Goal: Transaction & Acquisition: Purchase product/service

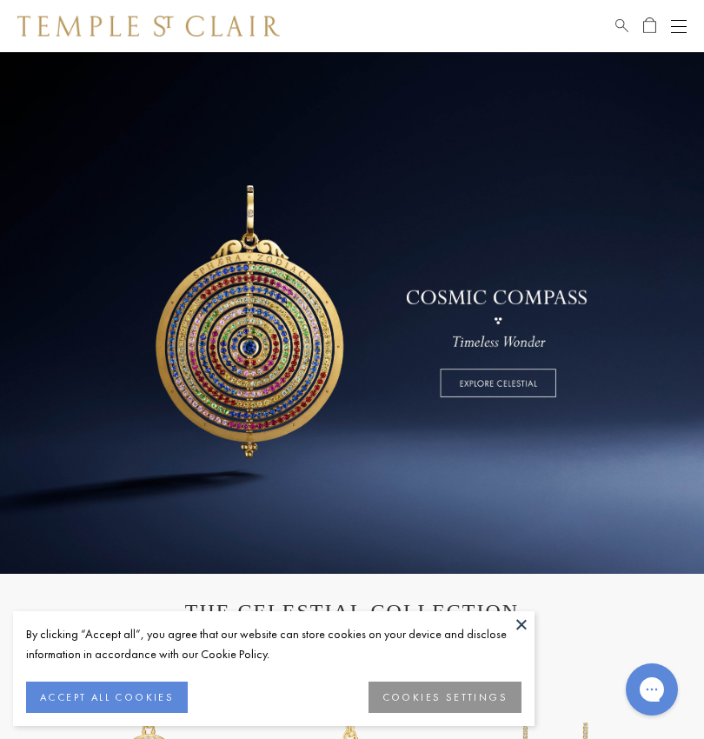
click at [515, 621] on button at bounding box center [521, 624] width 26 height 26
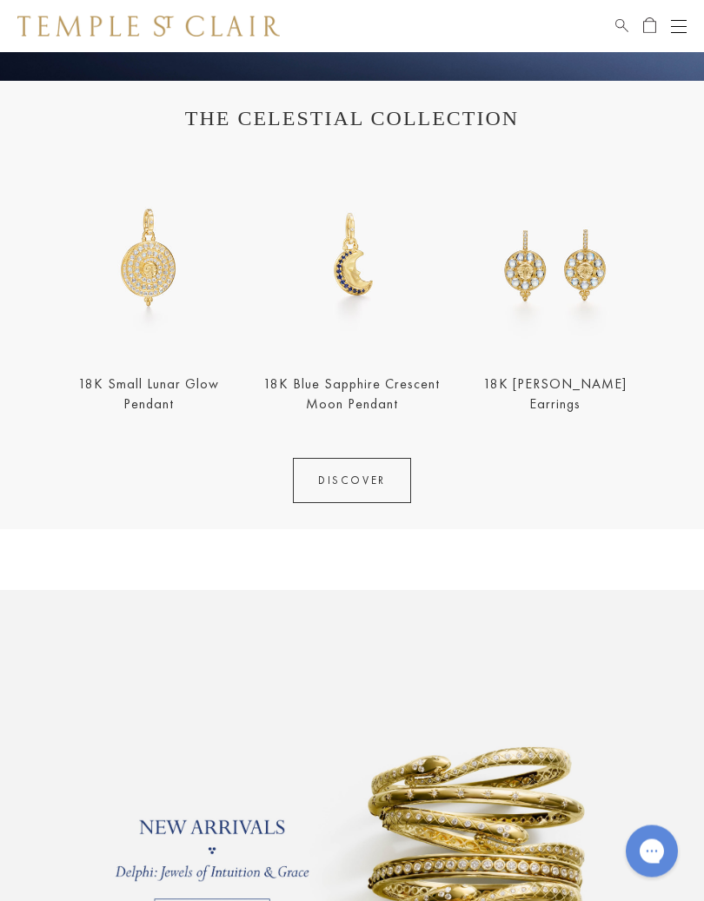
scroll to position [493, 0]
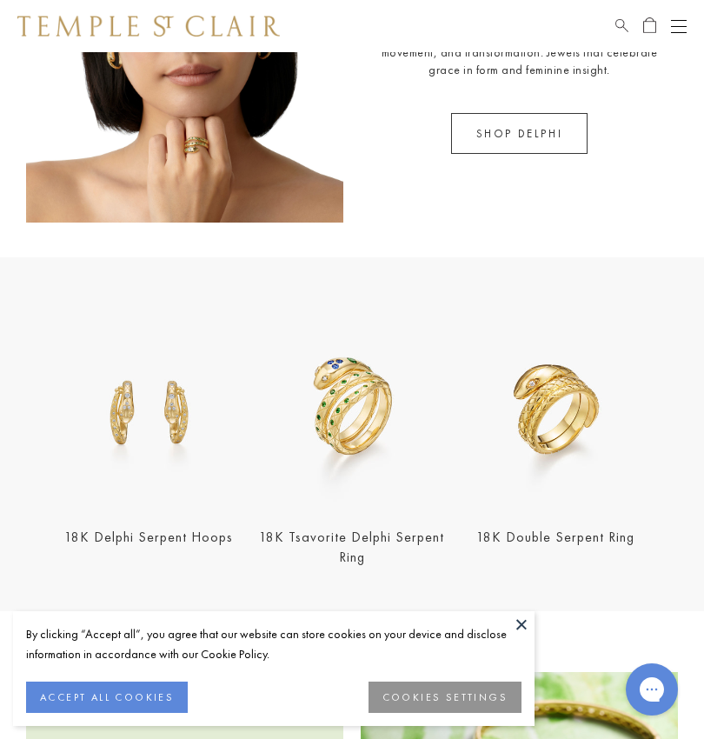
scroll to position [942, 0]
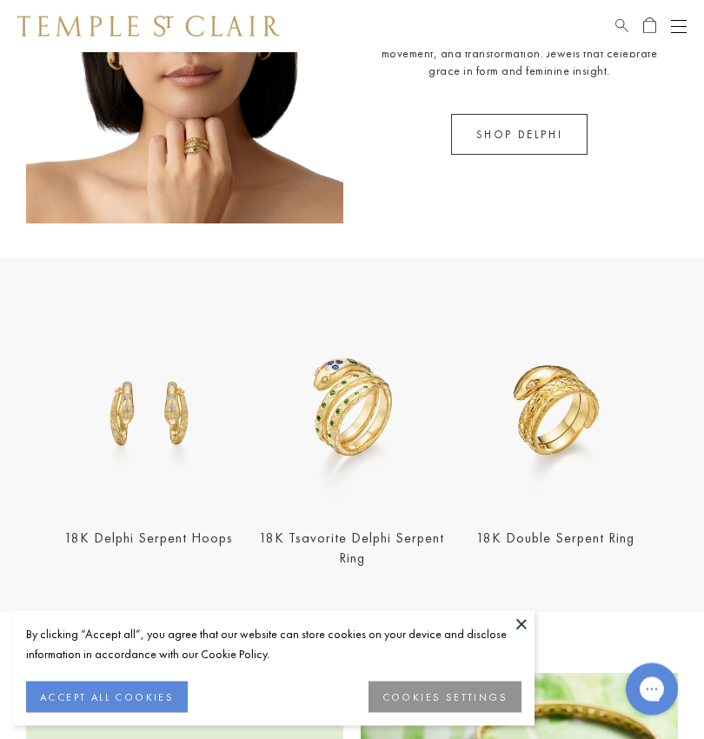
click at [528, 619] on button at bounding box center [521, 624] width 26 height 26
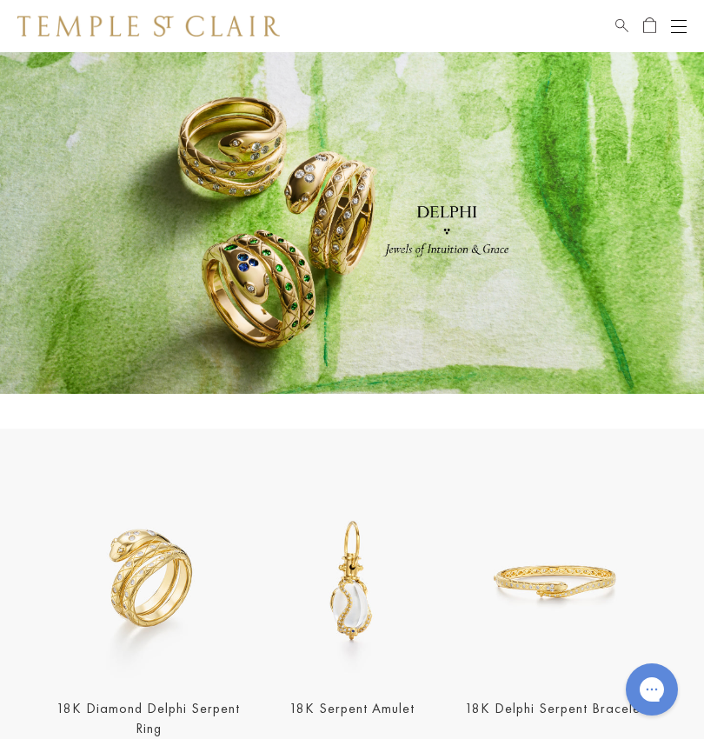
scroll to position [0, 0]
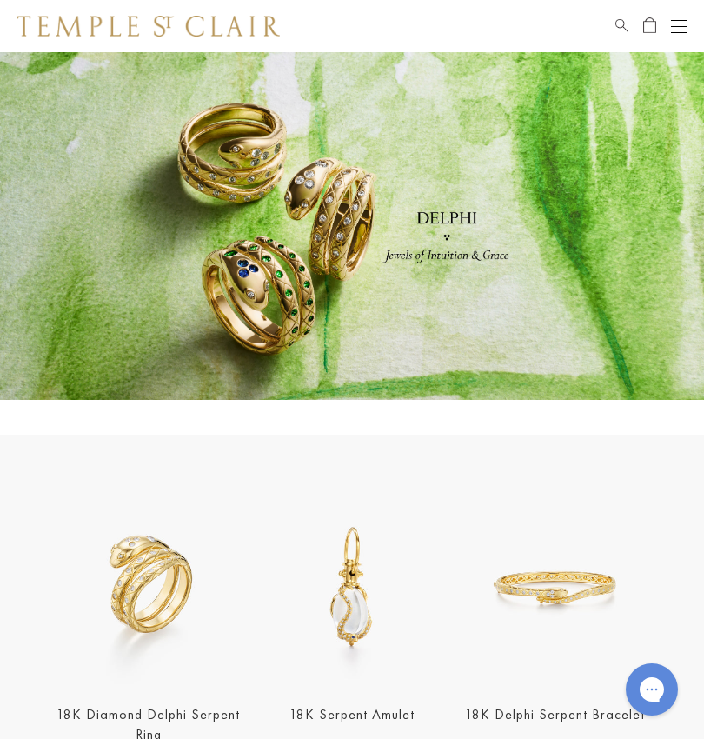
click at [675, 20] on div "Open navigation" at bounding box center [679, 20] width 16 height 1
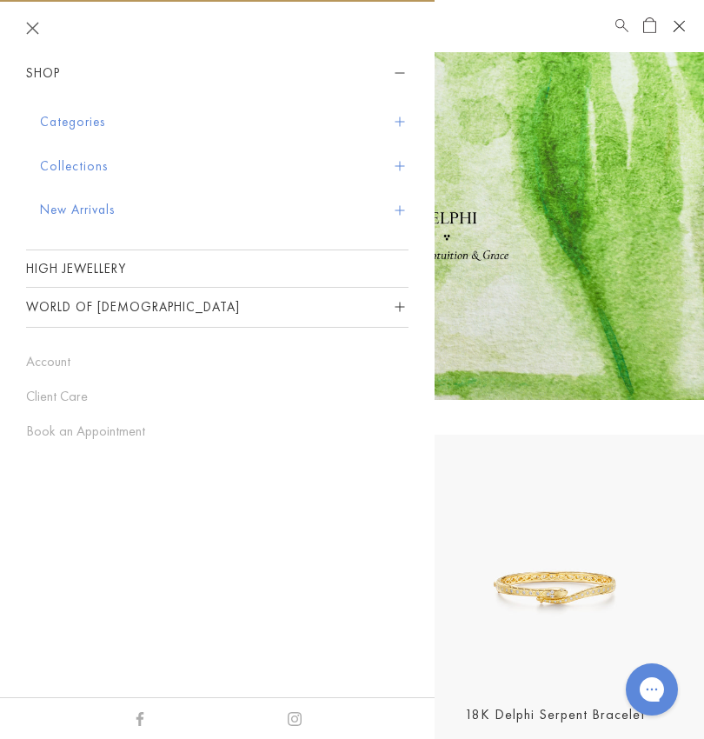
click at [56, 160] on button "Collections" at bounding box center [224, 166] width 368 height 44
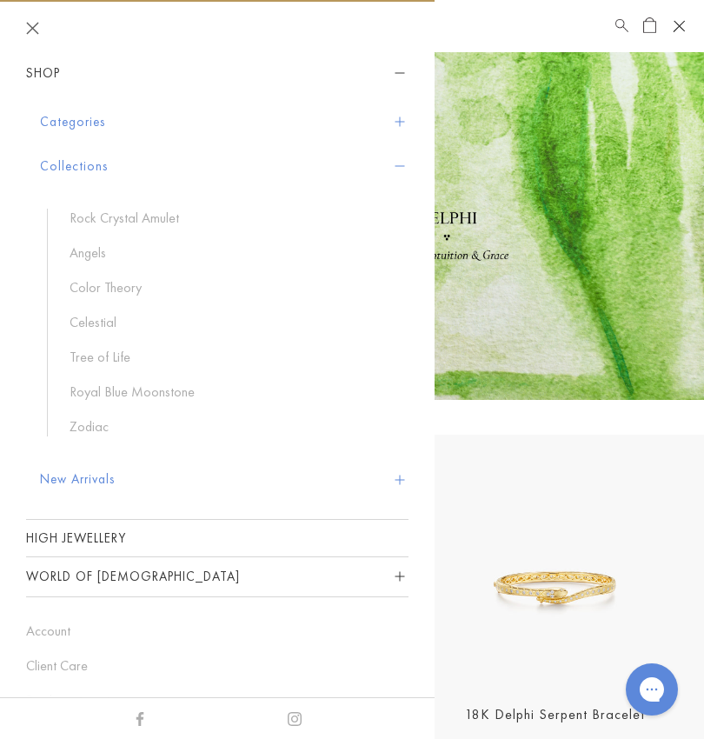
click at [98, 393] on link "Royal Blue Moonstone" at bounding box center [230, 391] width 321 height 19
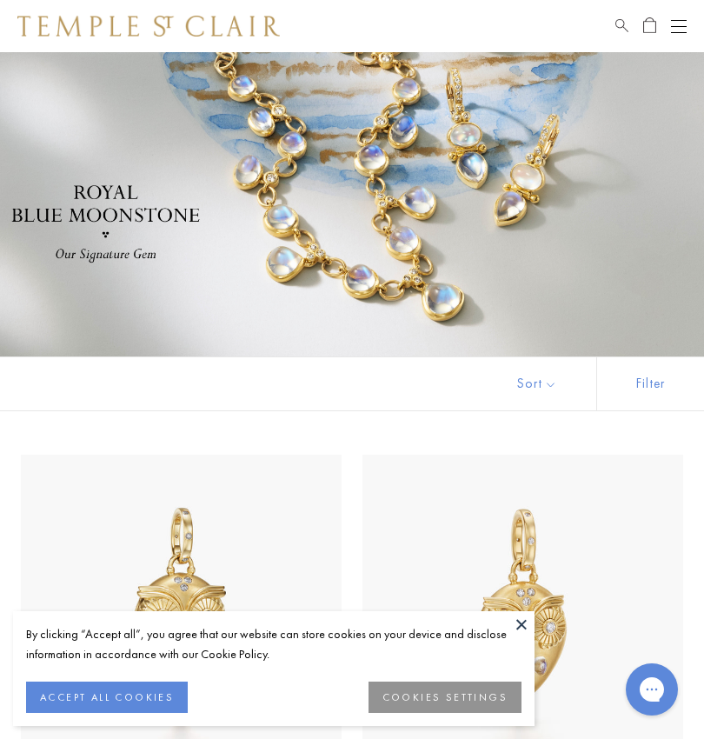
click at [515, 624] on button at bounding box center [521, 624] width 26 height 26
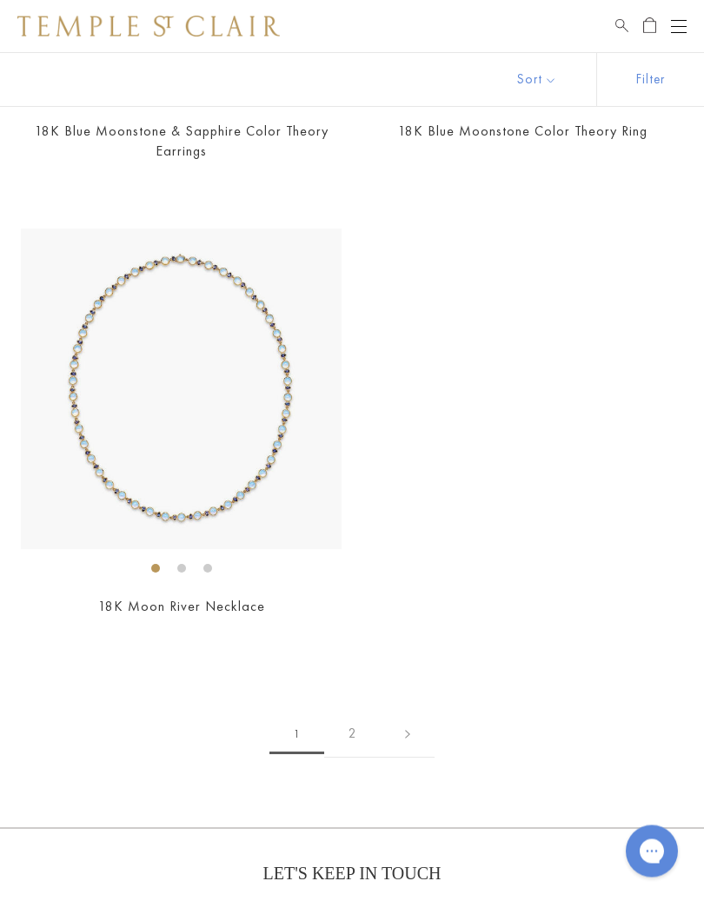
scroll to position [12101, 0]
click at [345, 710] on link "2" at bounding box center [352, 734] width 56 height 48
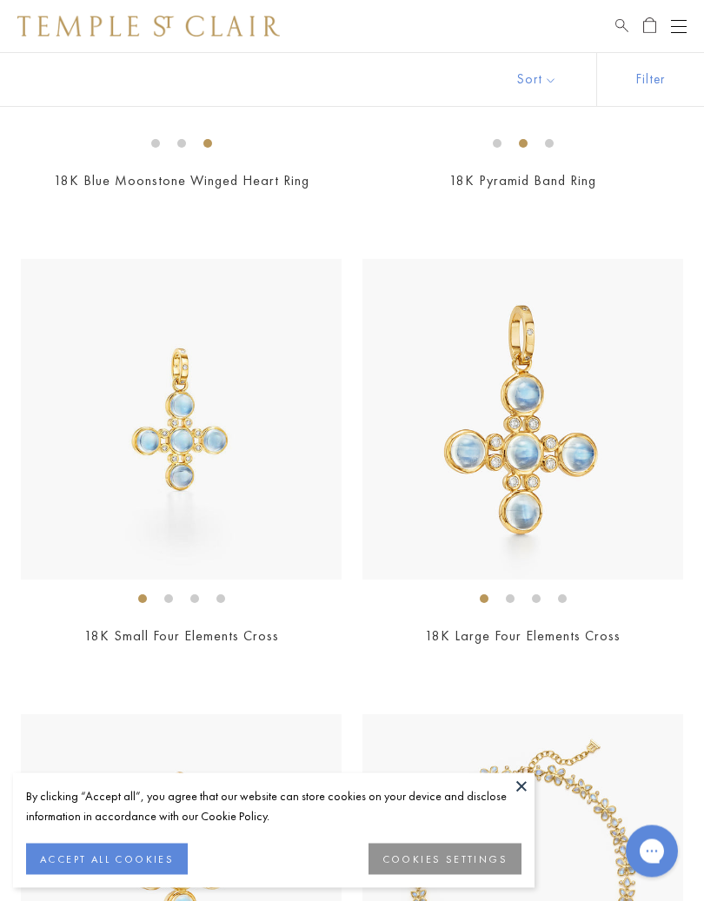
scroll to position [1106, 0]
click at [525, 738] on button at bounding box center [521, 786] width 26 height 26
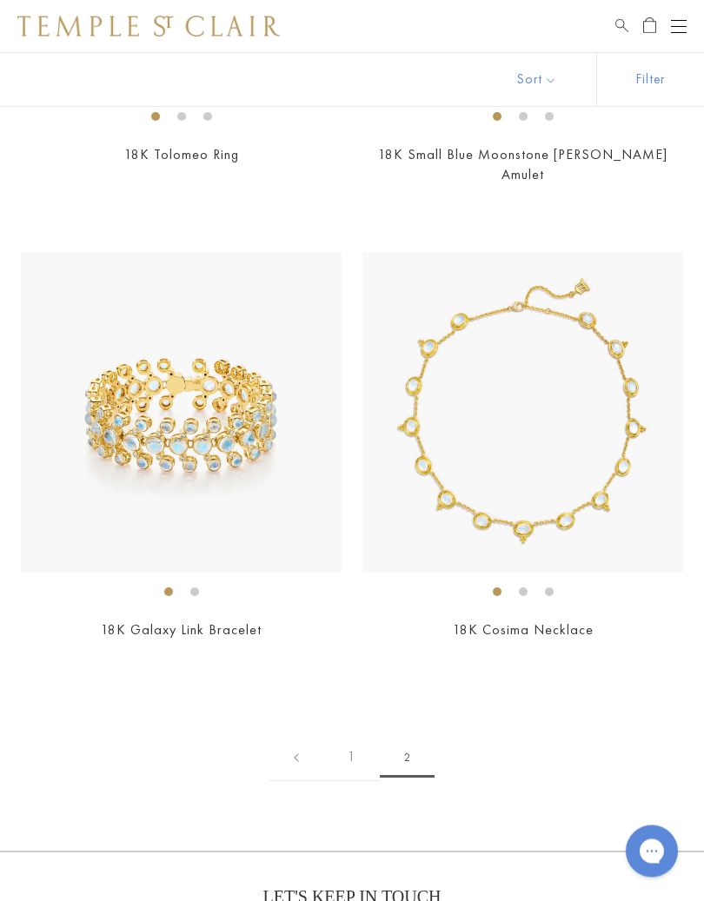
scroll to position [3409, 0]
click at [684, 20] on div "Open navigation" at bounding box center [679, 20] width 16 height 1
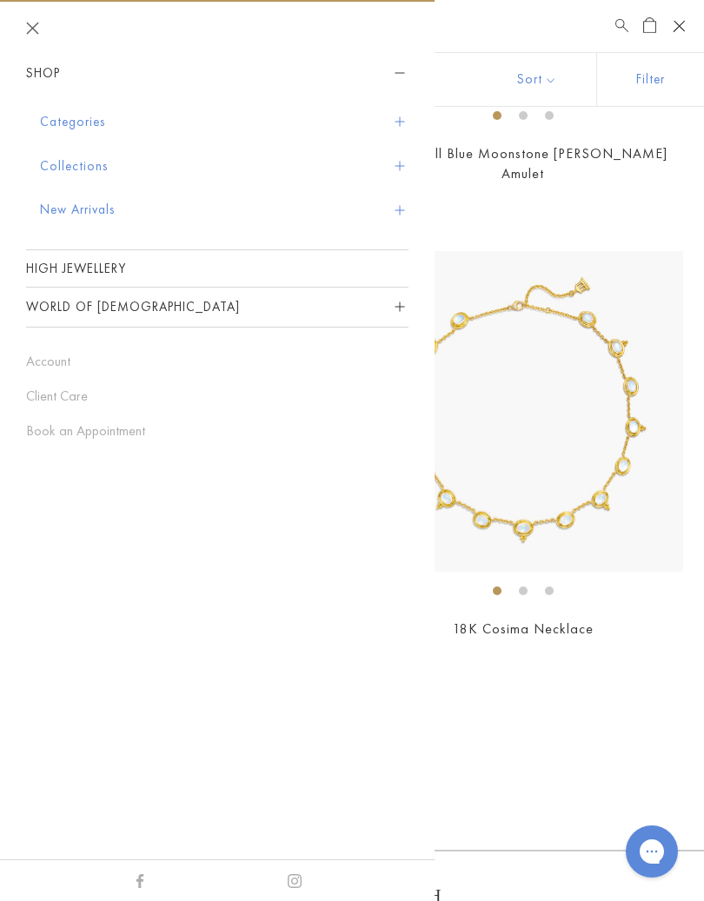
click at [64, 113] on button "Categories" at bounding box center [224, 122] width 368 height 44
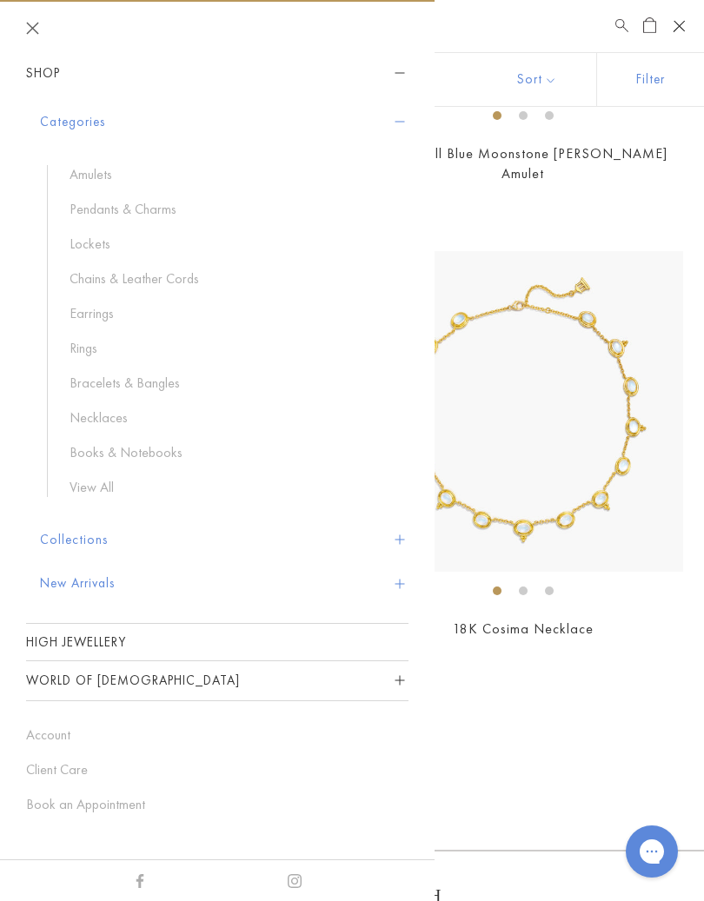
click at [83, 276] on link "Chains & Leather Cords" at bounding box center [230, 278] width 321 height 19
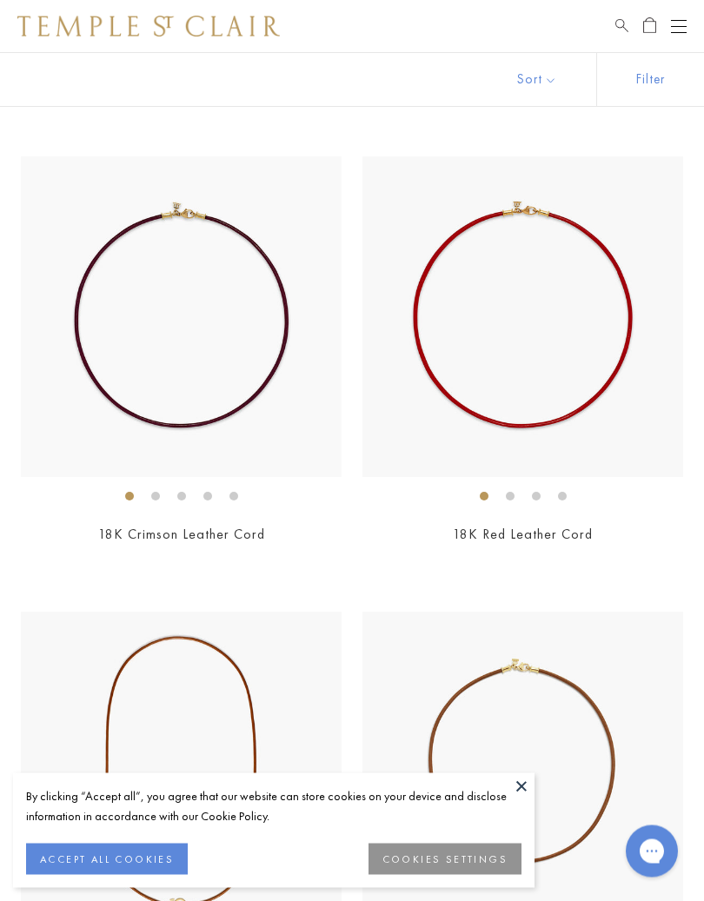
scroll to position [4209, 0]
click at [679, 26] on div "Open navigation" at bounding box center [679, 26] width 16 height 1
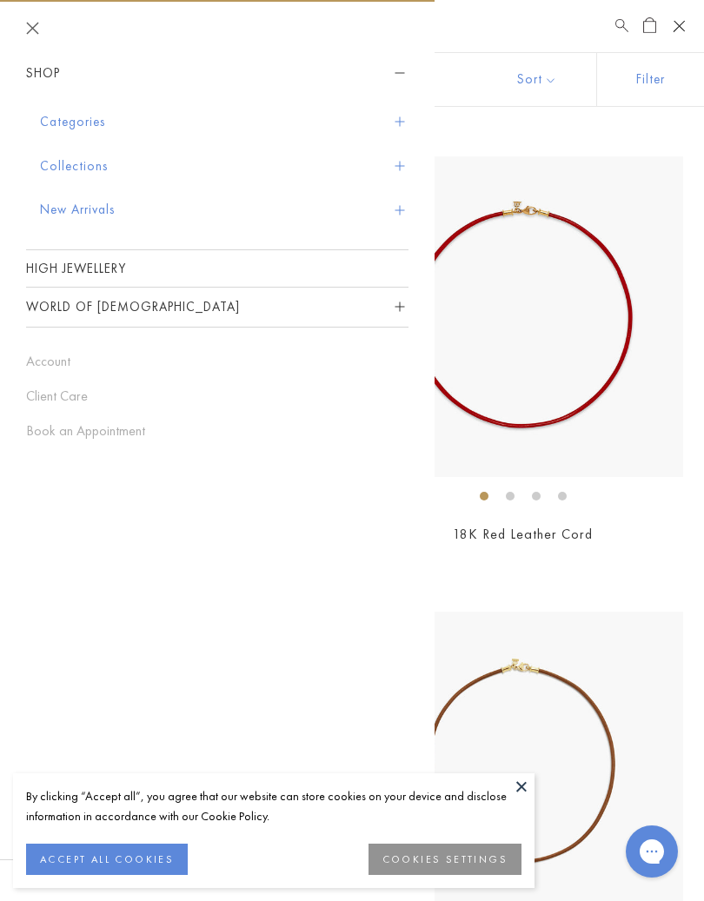
click at [71, 209] on button "New Arrivals" at bounding box center [224, 210] width 368 height 44
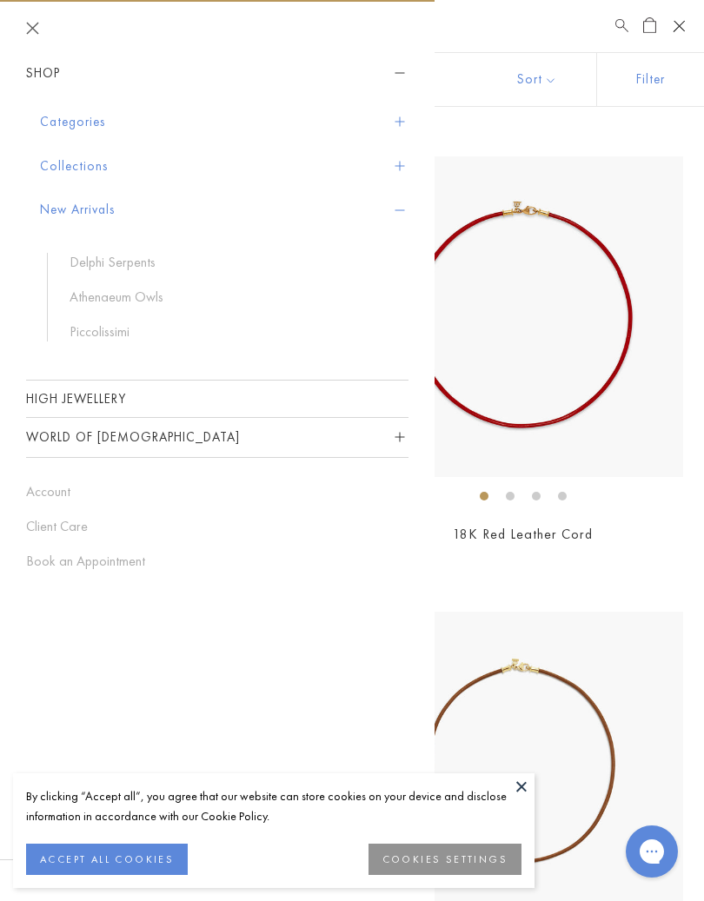
click at [86, 329] on link "Piccolissimi" at bounding box center [230, 331] width 321 height 19
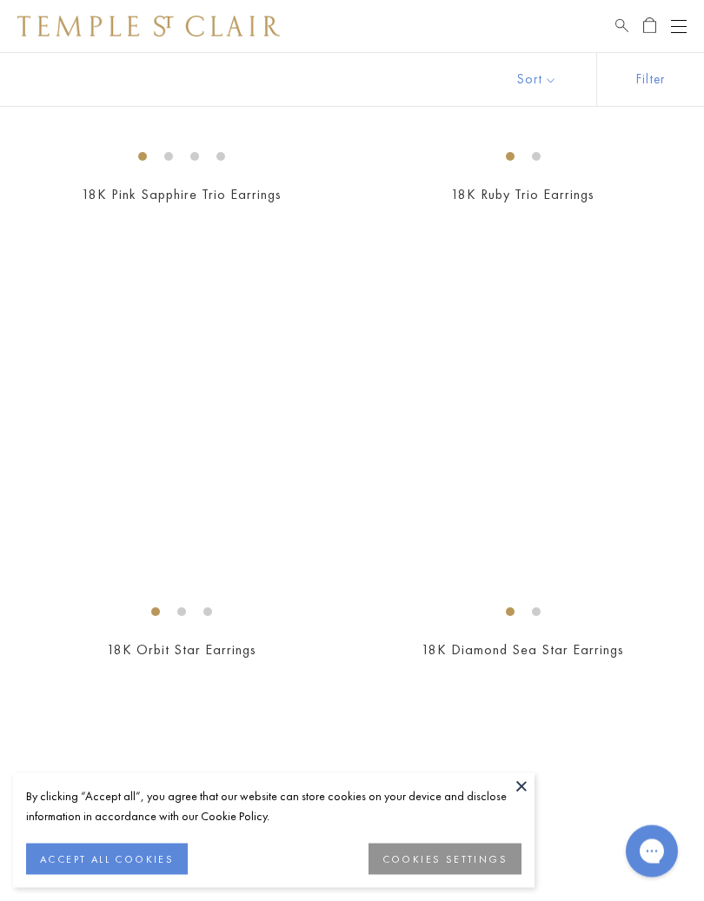
scroll to position [4734, 0]
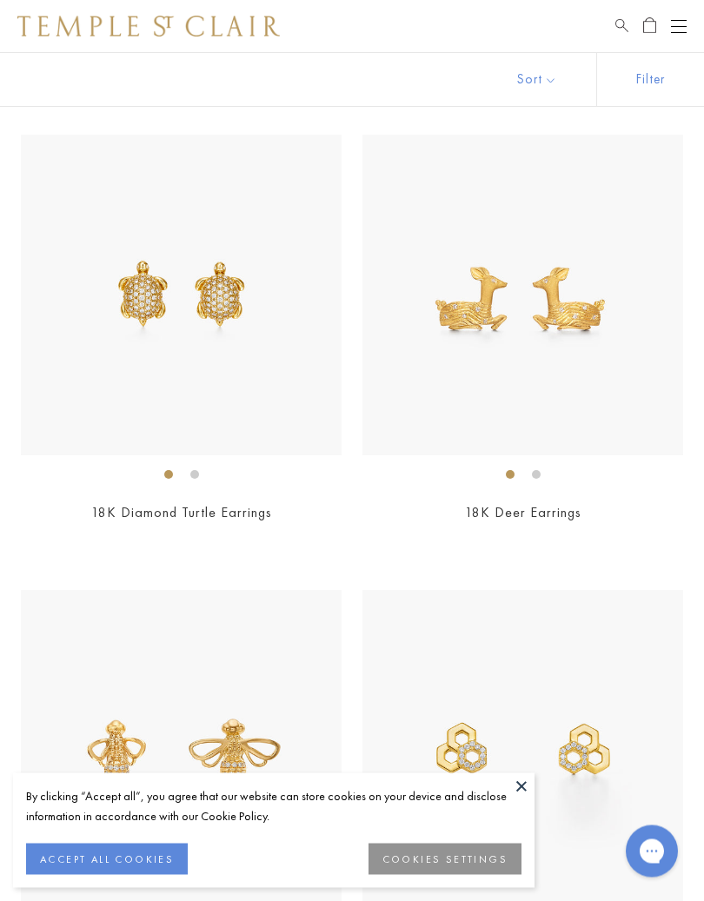
click at [528, 738] on button at bounding box center [521, 786] width 26 height 26
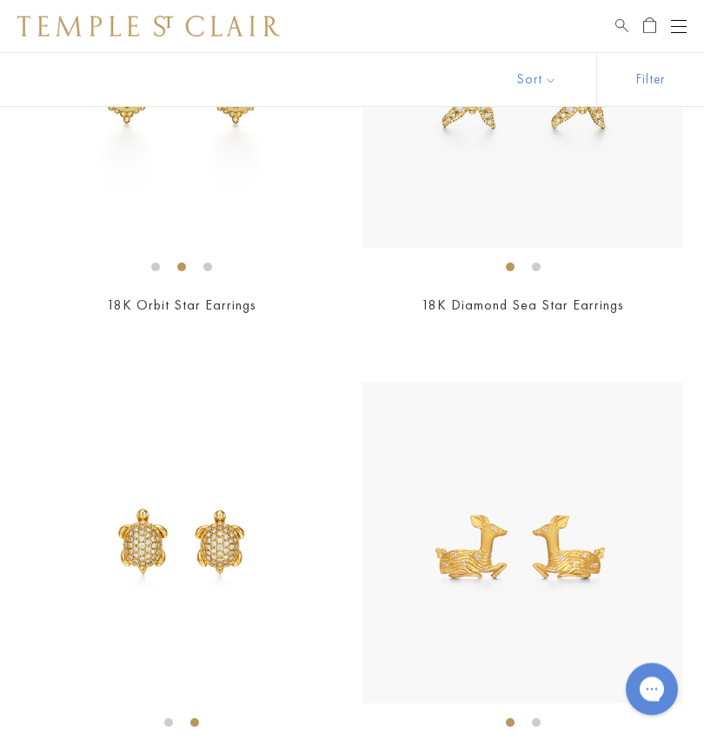
scroll to position [5072, 0]
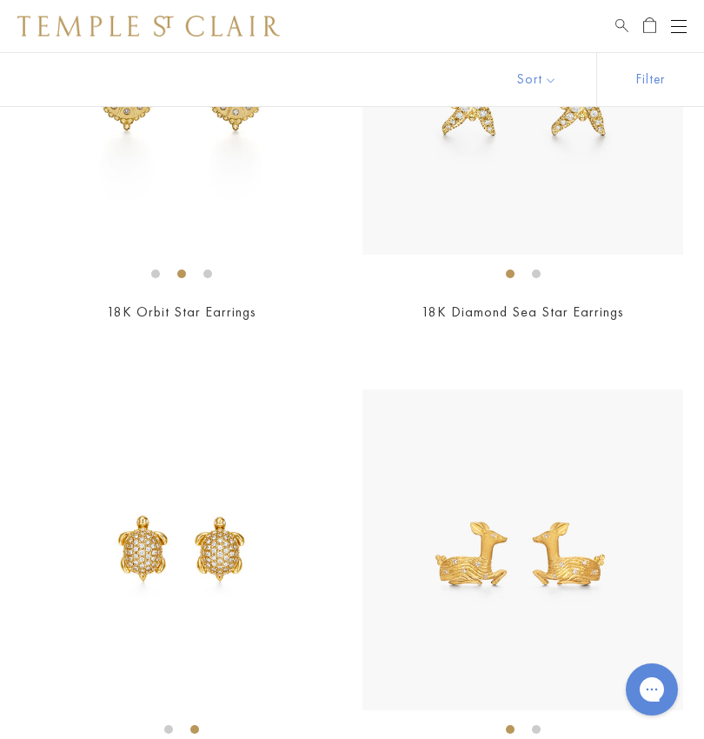
click at [680, 22] on button "Open navigation" at bounding box center [679, 26] width 16 height 21
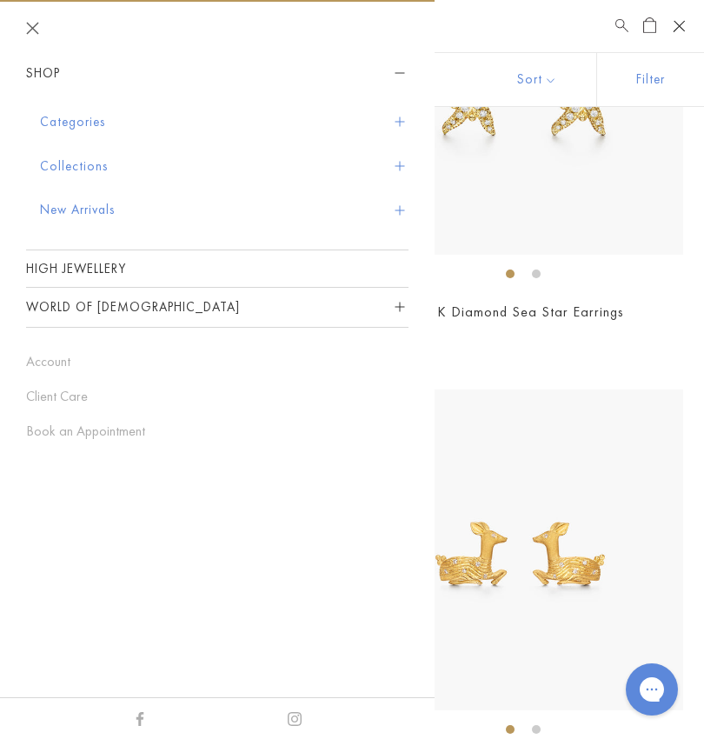
click at [73, 109] on button "Categories" at bounding box center [224, 122] width 368 height 44
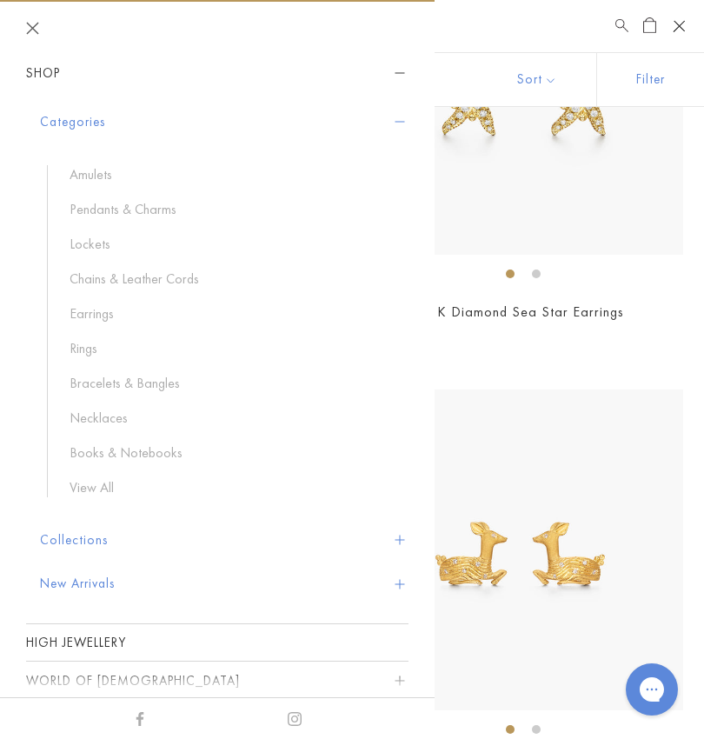
click at [128, 216] on link "Pendants & Charms" at bounding box center [230, 209] width 321 height 19
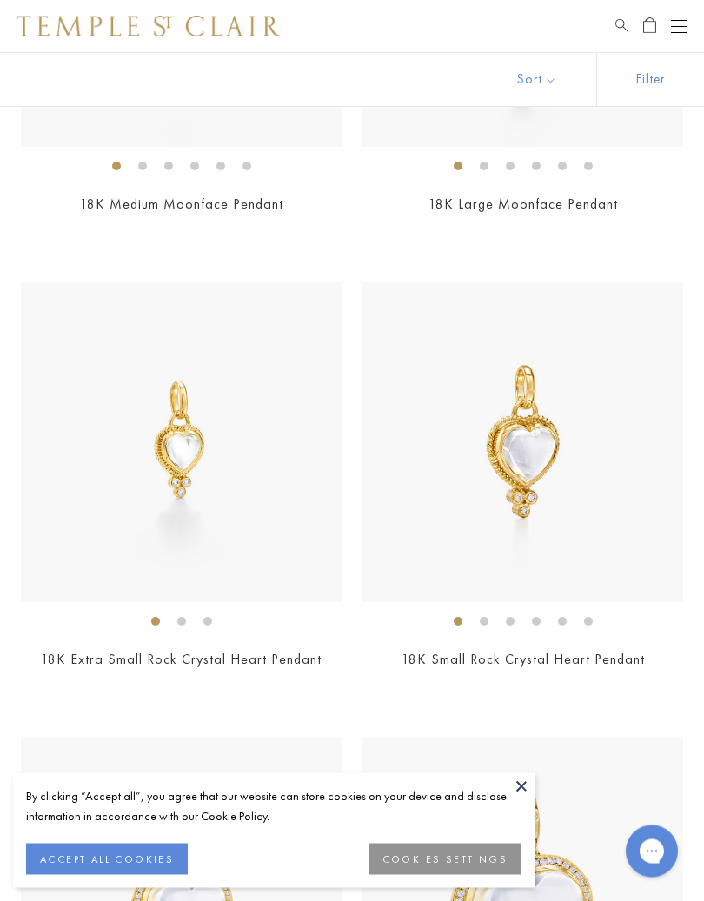
scroll to position [5949, 0]
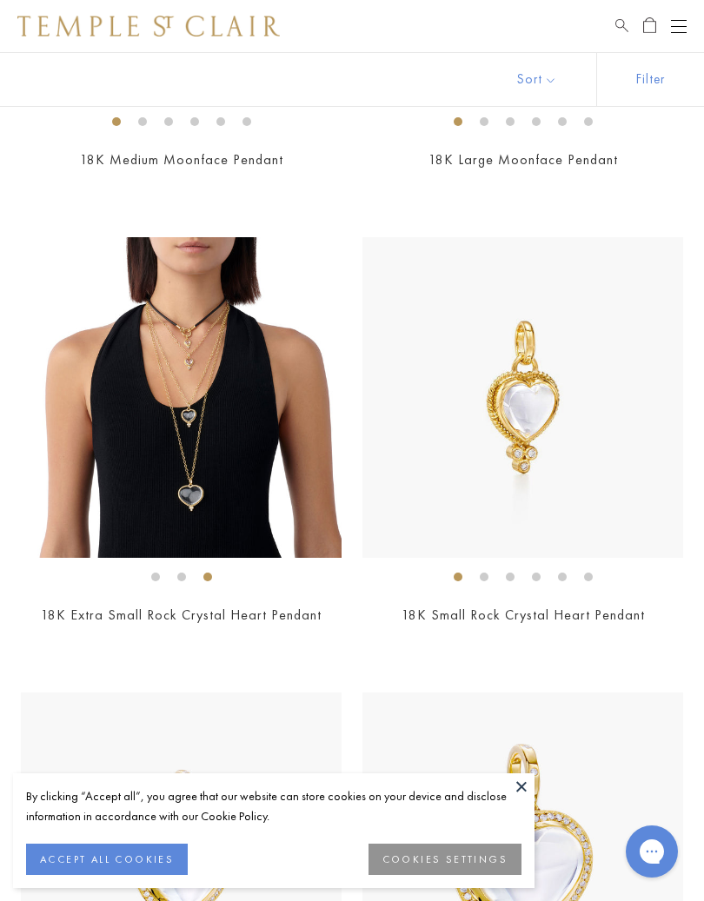
click at [195, 361] on img at bounding box center [181, 397] width 321 height 321
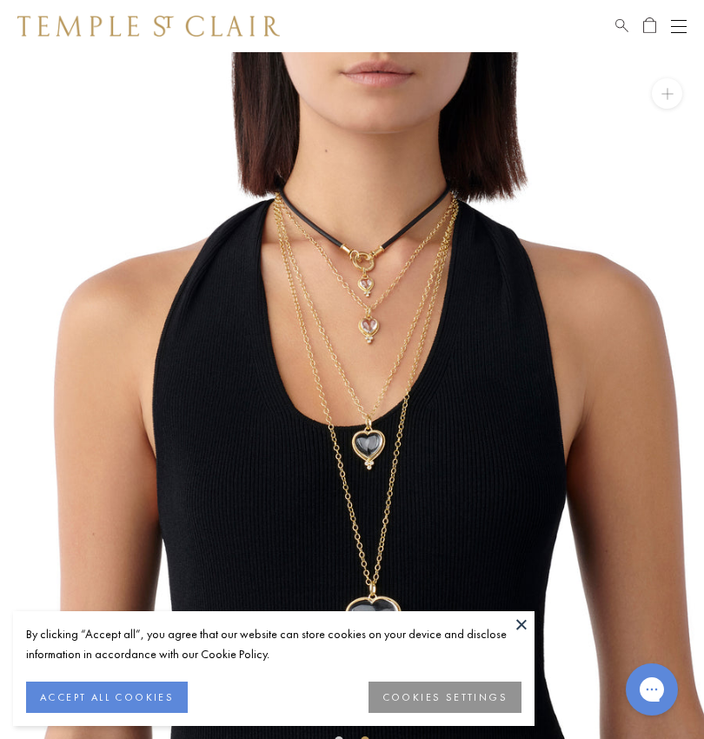
click at [343, 319] on img at bounding box center [352, 404] width 704 height 704
click at [518, 626] on button at bounding box center [521, 624] width 26 height 26
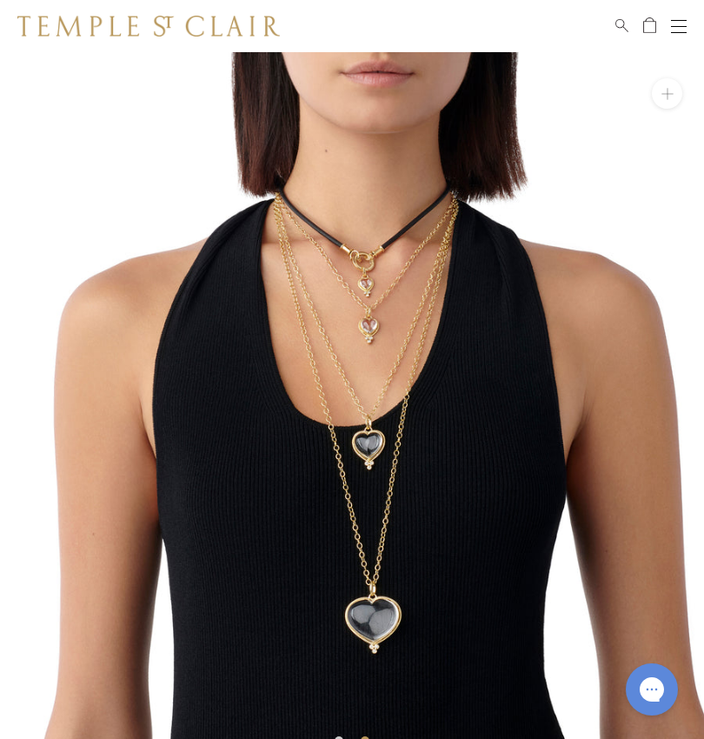
click at [672, 21] on button "Open navigation" at bounding box center [679, 26] width 16 height 21
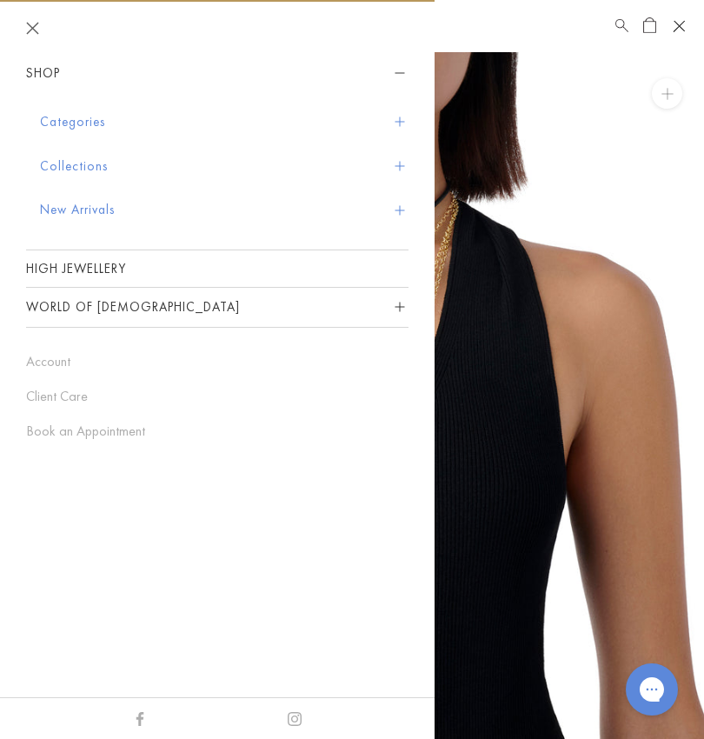
click at [56, 121] on button "Categories" at bounding box center [224, 122] width 368 height 44
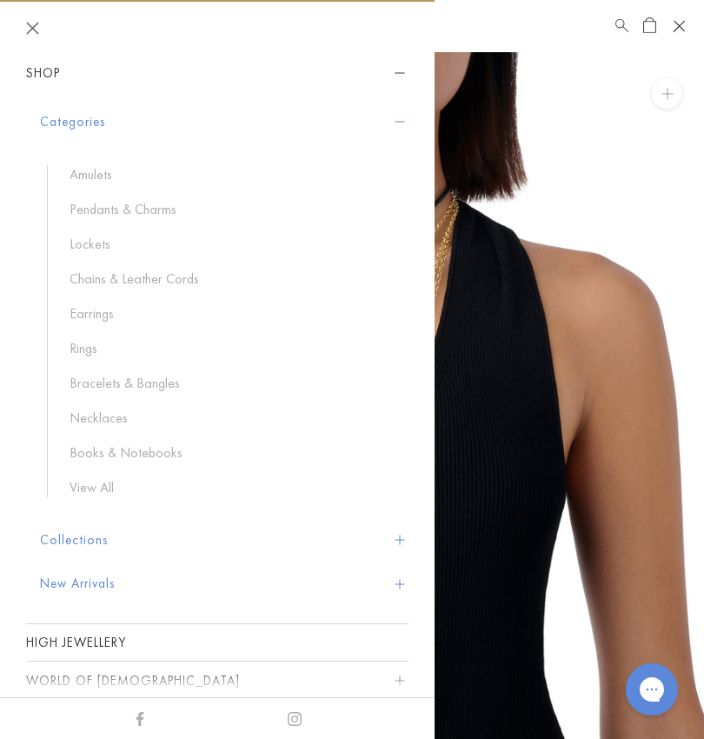
click at [70, 487] on link "View All" at bounding box center [230, 487] width 321 height 19
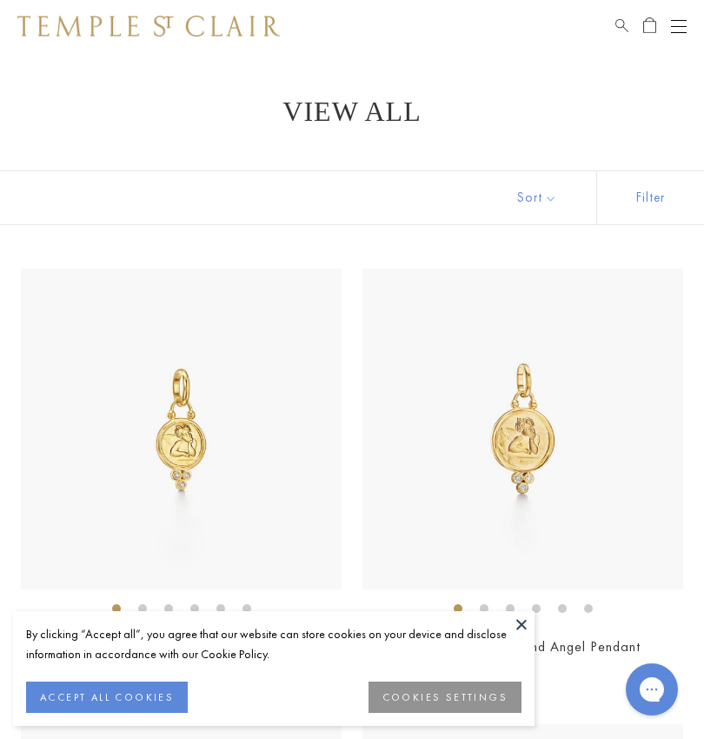
click at [522, 621] on button at bounding box center [521, 624] width 26 height 26
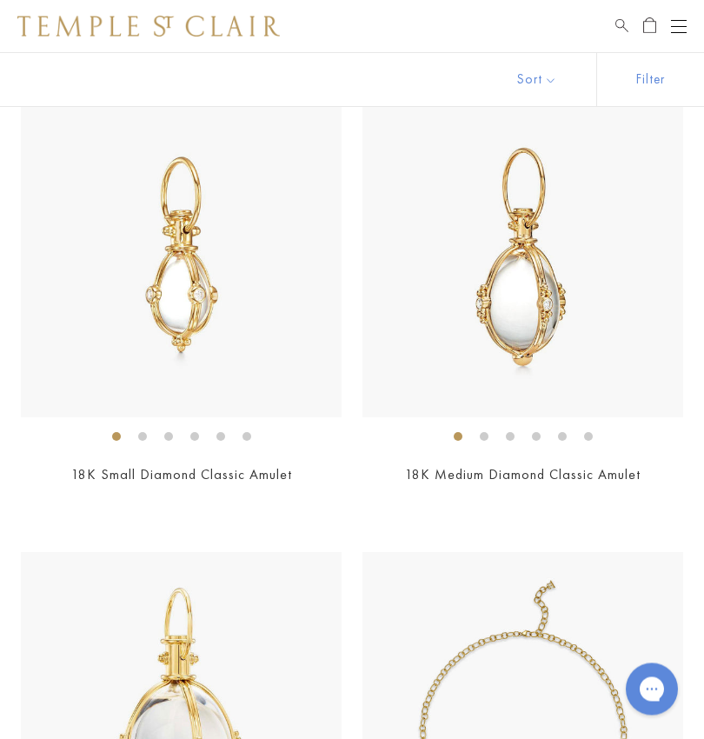
scroll to position [6527, 0]
